Goal: Find specific page/section: Find specific page/section

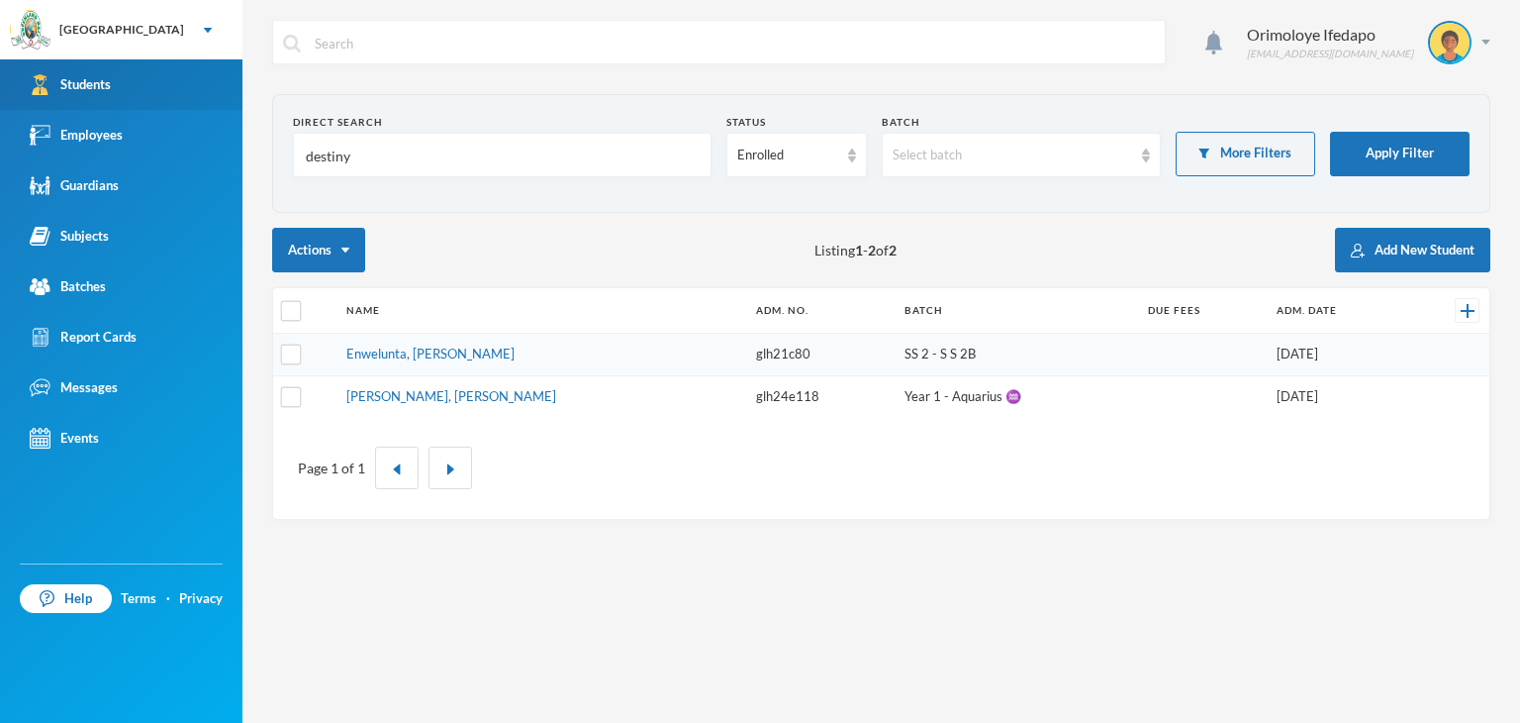
click at [104, 108] on link "Students" at bounding box center [121, 84] width 242 height 50
click at [329, 159] on input "destiny" at bounding box center [502, 156] width 397 height 45
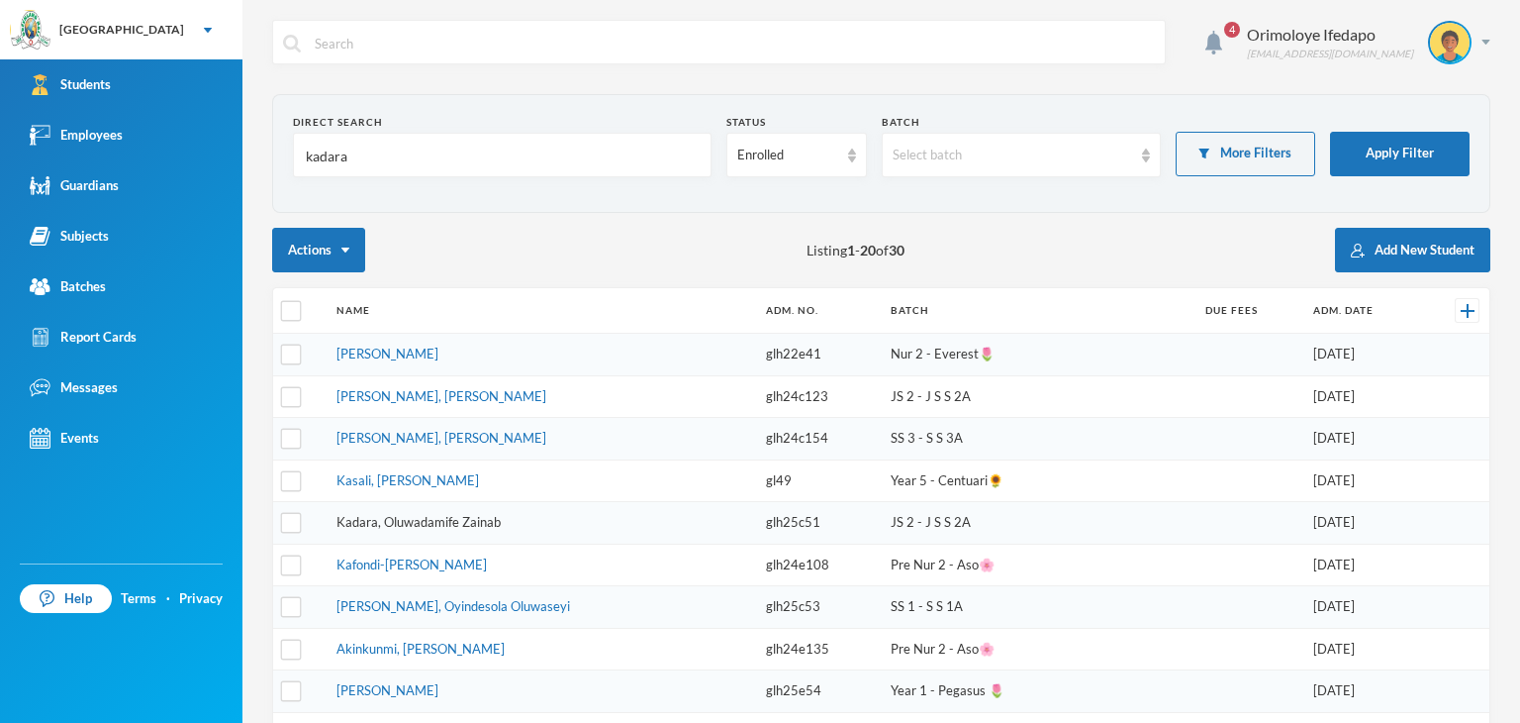
type input "kadara"
click at [369, 523] on link "Kadara, Oluwadamife Zainab" at bounding box center [419, 522] width 164 height 16
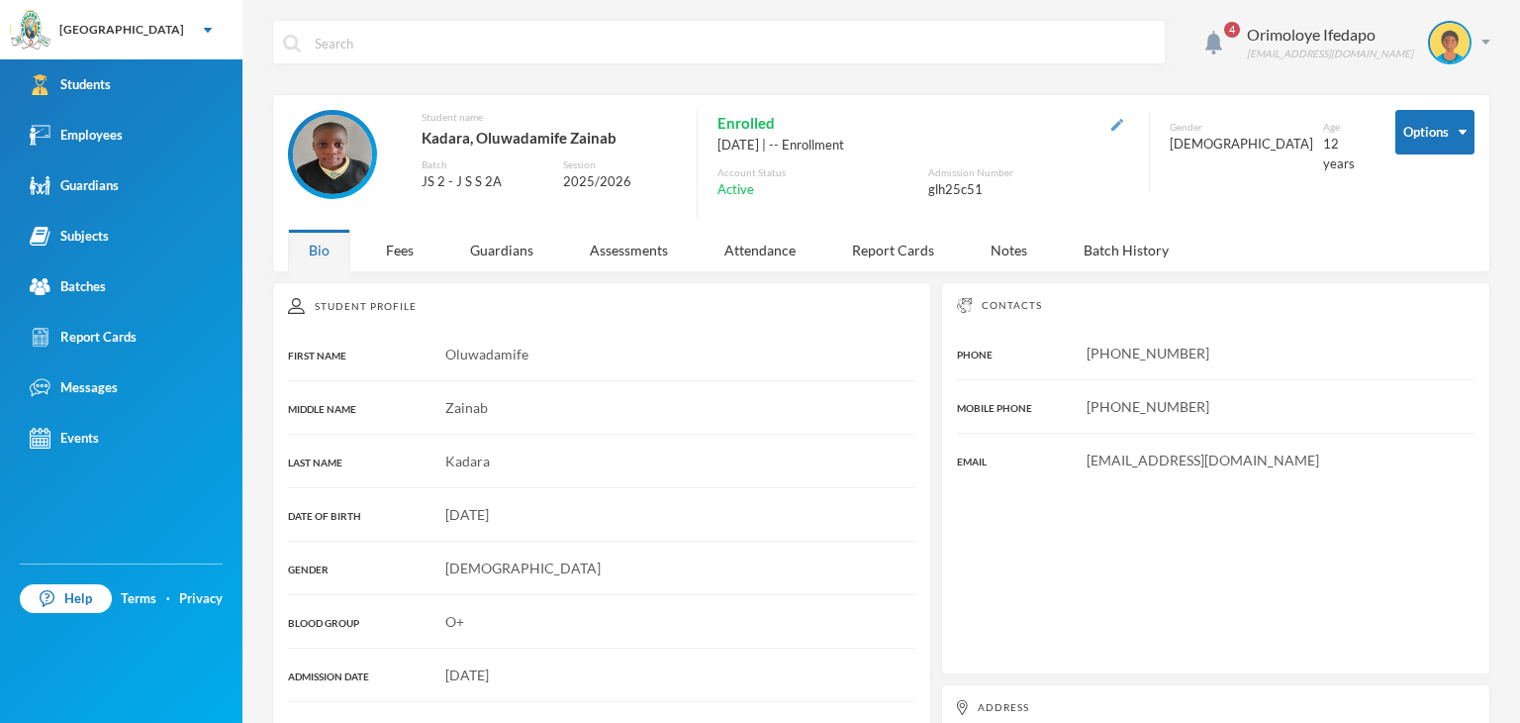
click at [1112, 126] on img "button" at bounding box center [1118, 125] width 12 height 12
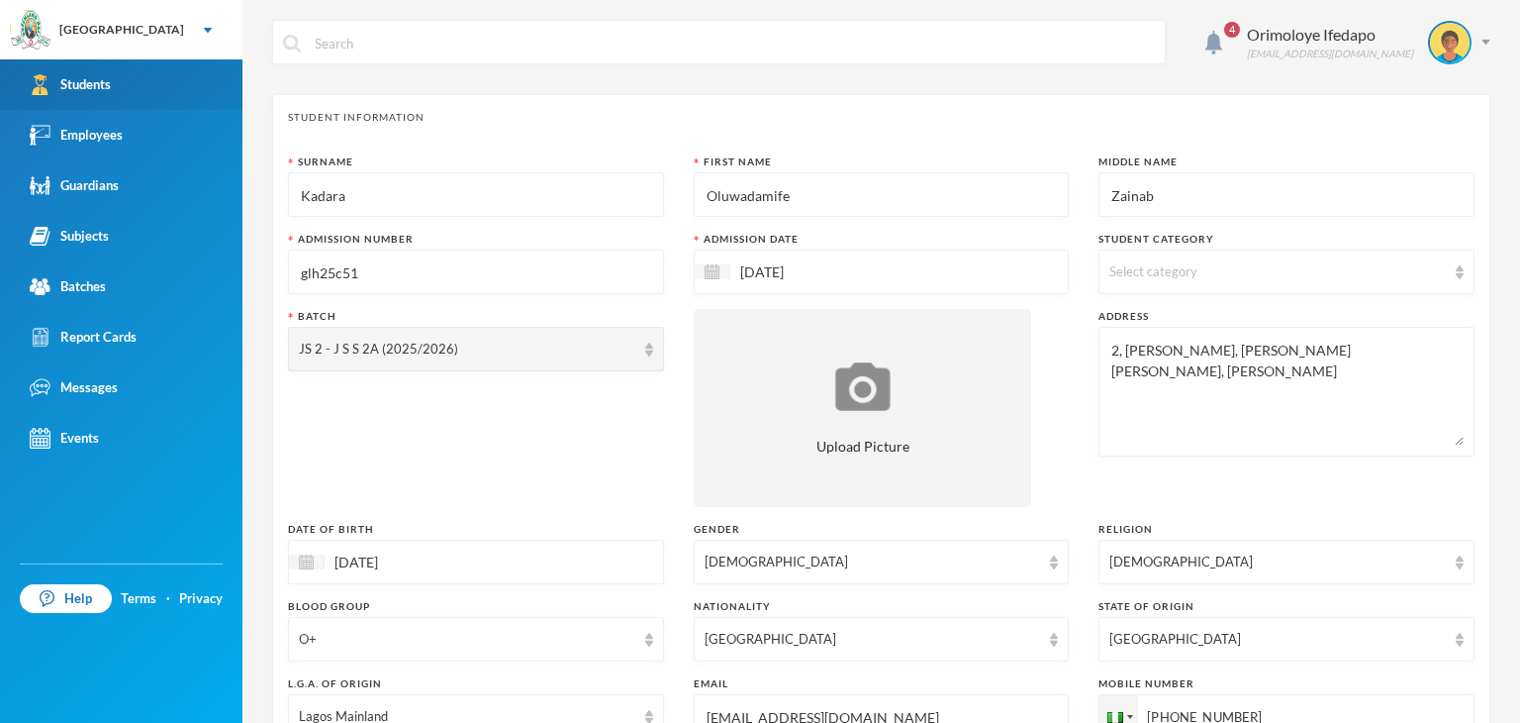
click at [95, 90] on div "Students" at bounding box center [70, 84] width 81 height 21
